Goal: Transaction & Acquisition: Purchase product/service

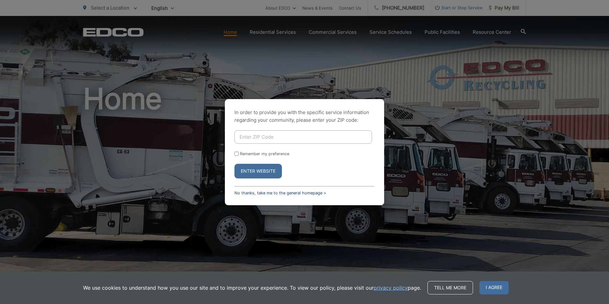
click at [275, 192] on link "No thanks, take me to the general homepage >" at bounding box center [280, 192] width 92 height 5
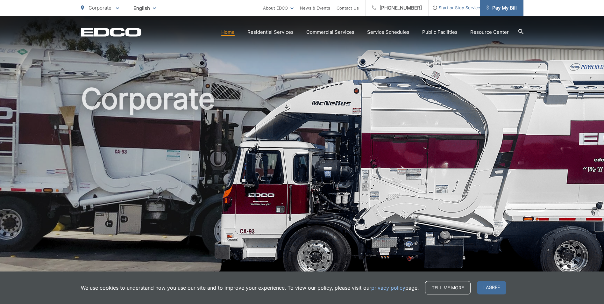
click at [501, 10] on span "Pay My Bill" at bounding box center [501, 8] width 30 height 8
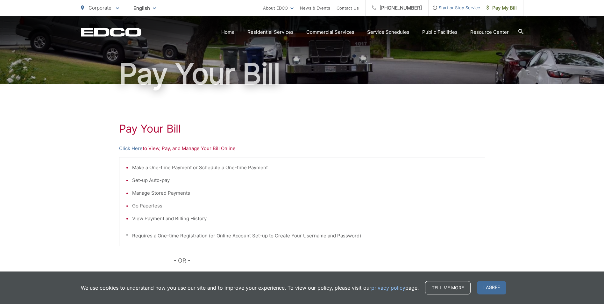
scroll to position [32, 0]
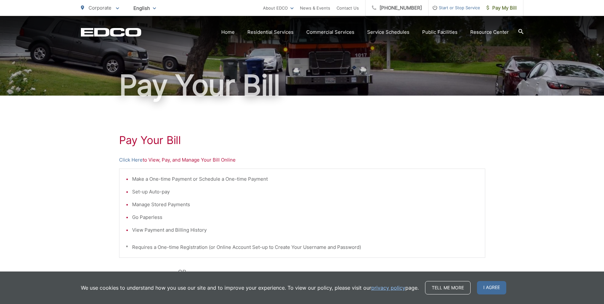
click at [153, 162] on p "Click Here to View, Pay, and Manage Your Bill Online" at bounding box center [302, 160] width 366 height 8
click at [124, 157] on link "Click Here" at bounding box center [131, 160] width 24 height 8
